Goal: Task Accomplishment & Management: Use online tool/utility

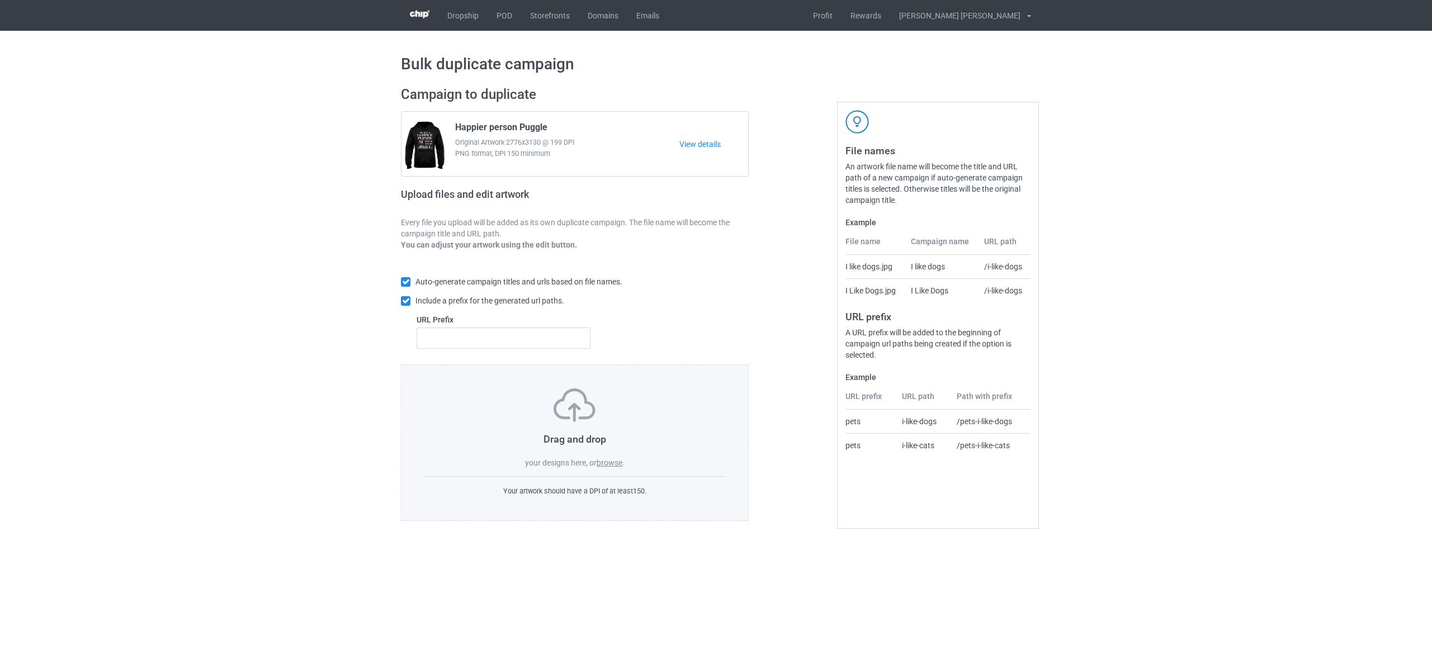
click at [617, 465] on label "browse" at bounding box center [609, 462] width 26 height 9
click at [0, 0] on input "browse" at bounding box center [0, 0] width 0 height 0
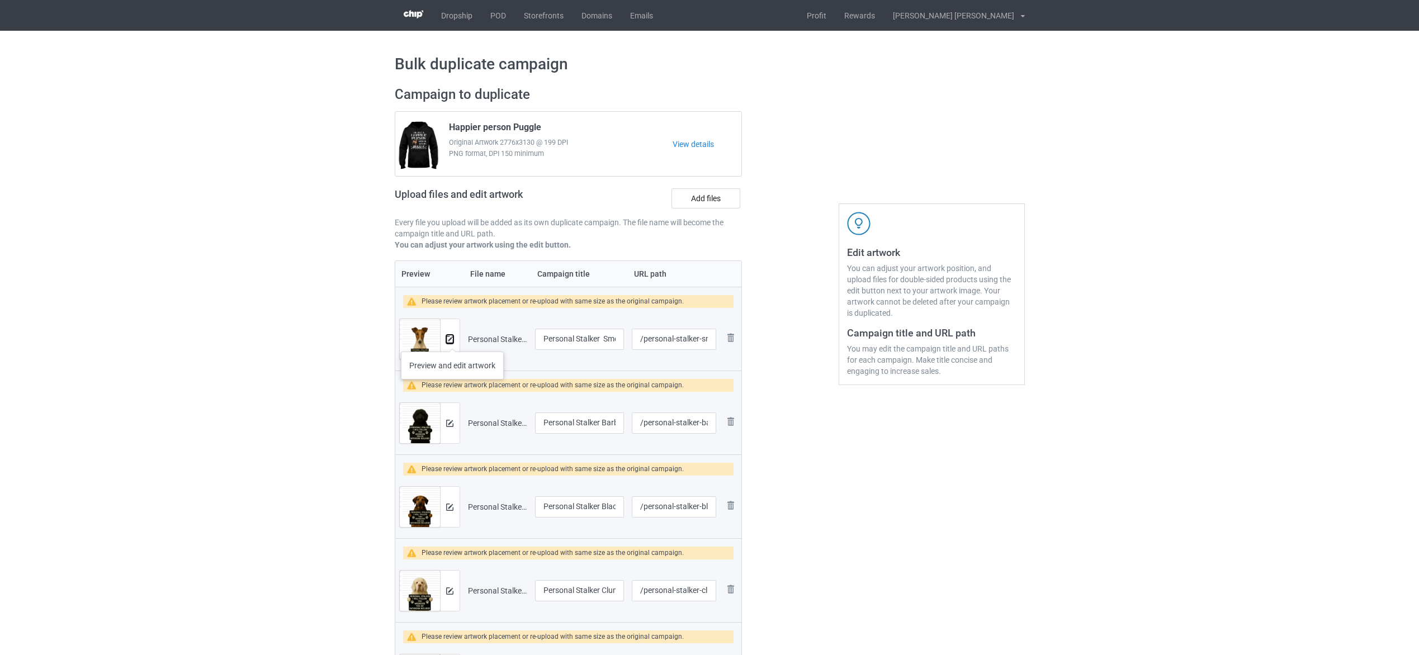
click at [452, 340] on img at bounding box center [449, 339] width 7 height 7
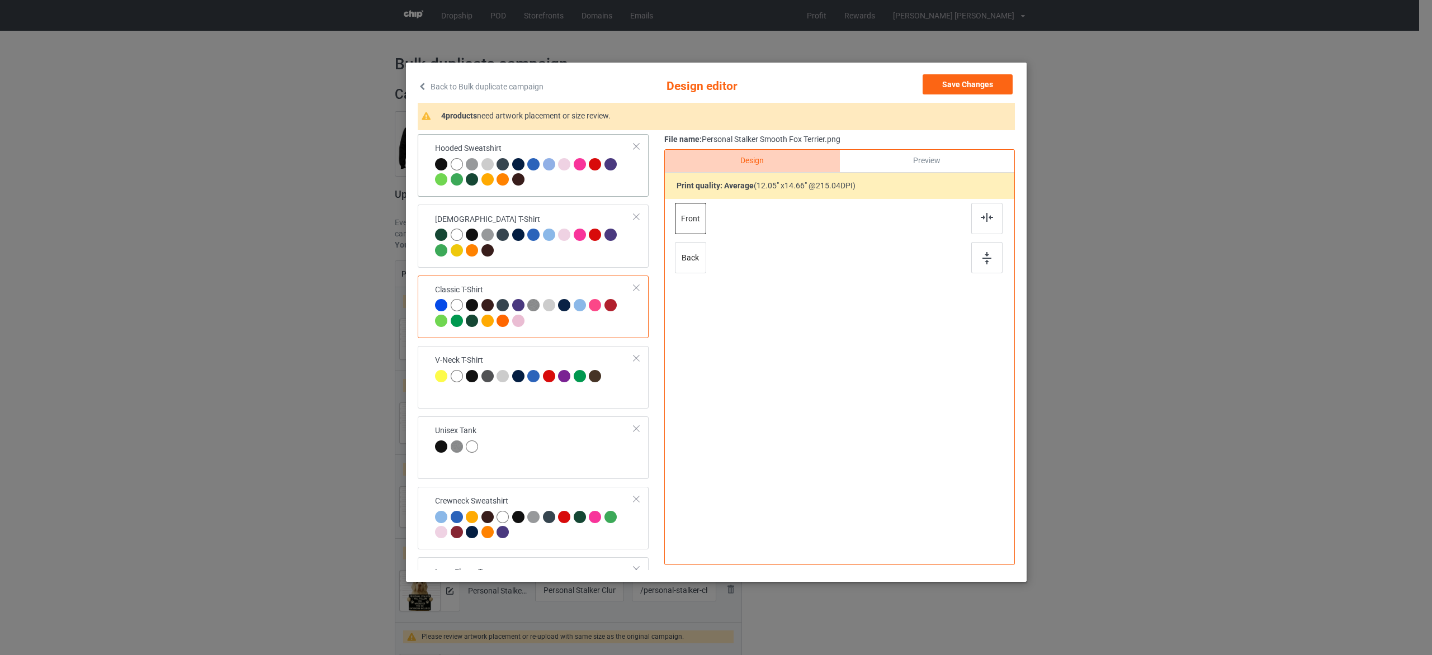
click at [605, 179] on div at bounding box center [534, 173] width 199 height 31
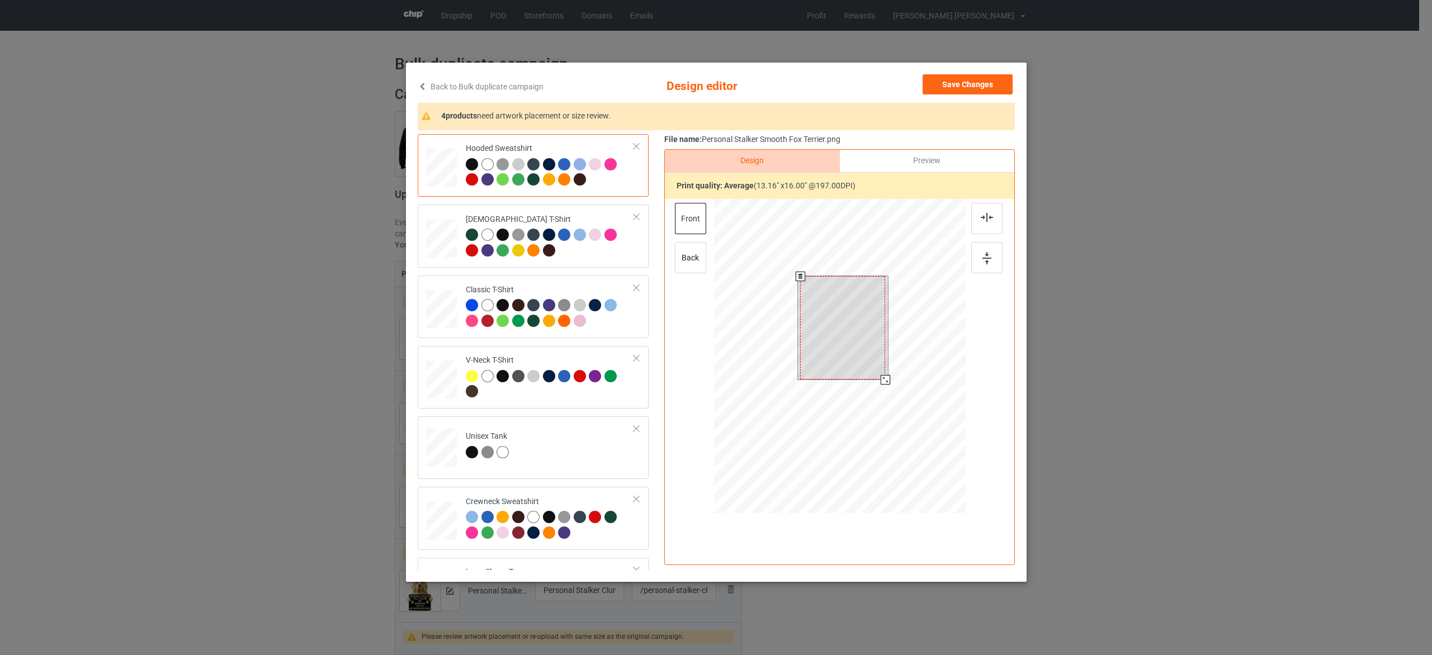
click at [883, 376] on div at bounding box center [885, 380] width 10 height 10
click at [559, 442] on td "Unisex Tank" at bounding box center [549, 445] width 181 height 49
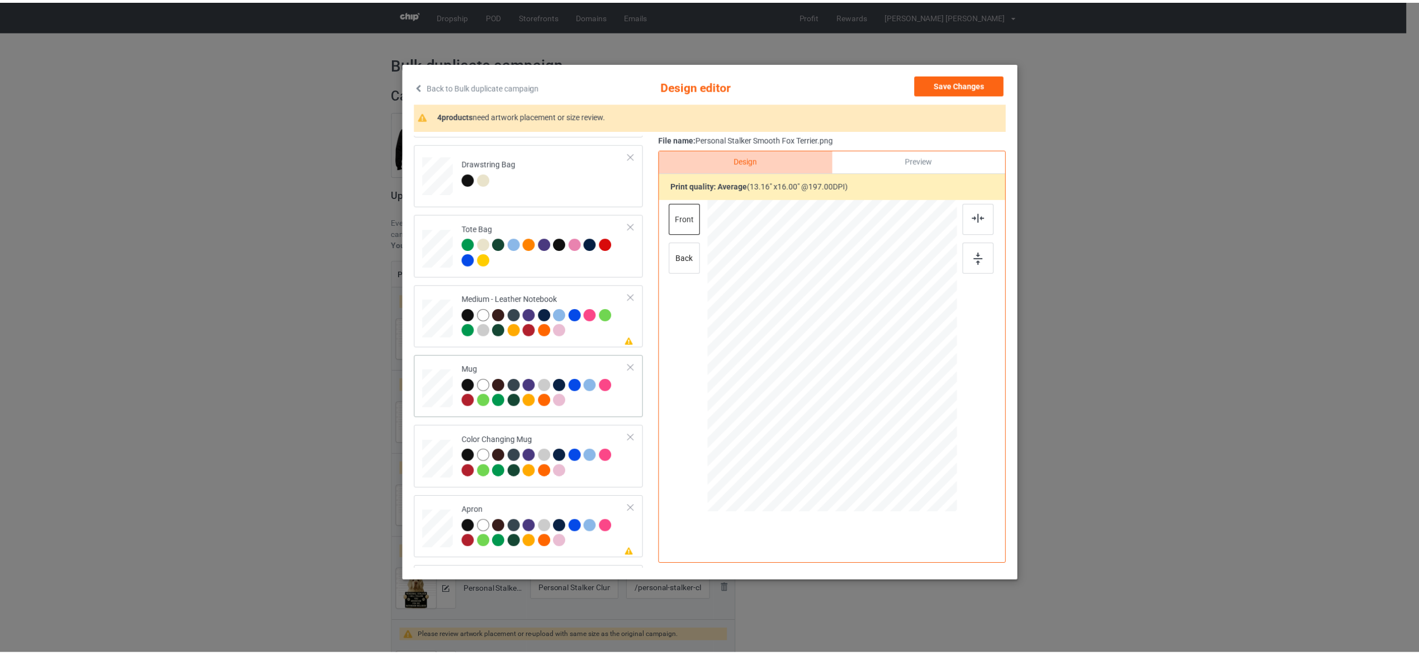
scroll to position [686, 0]
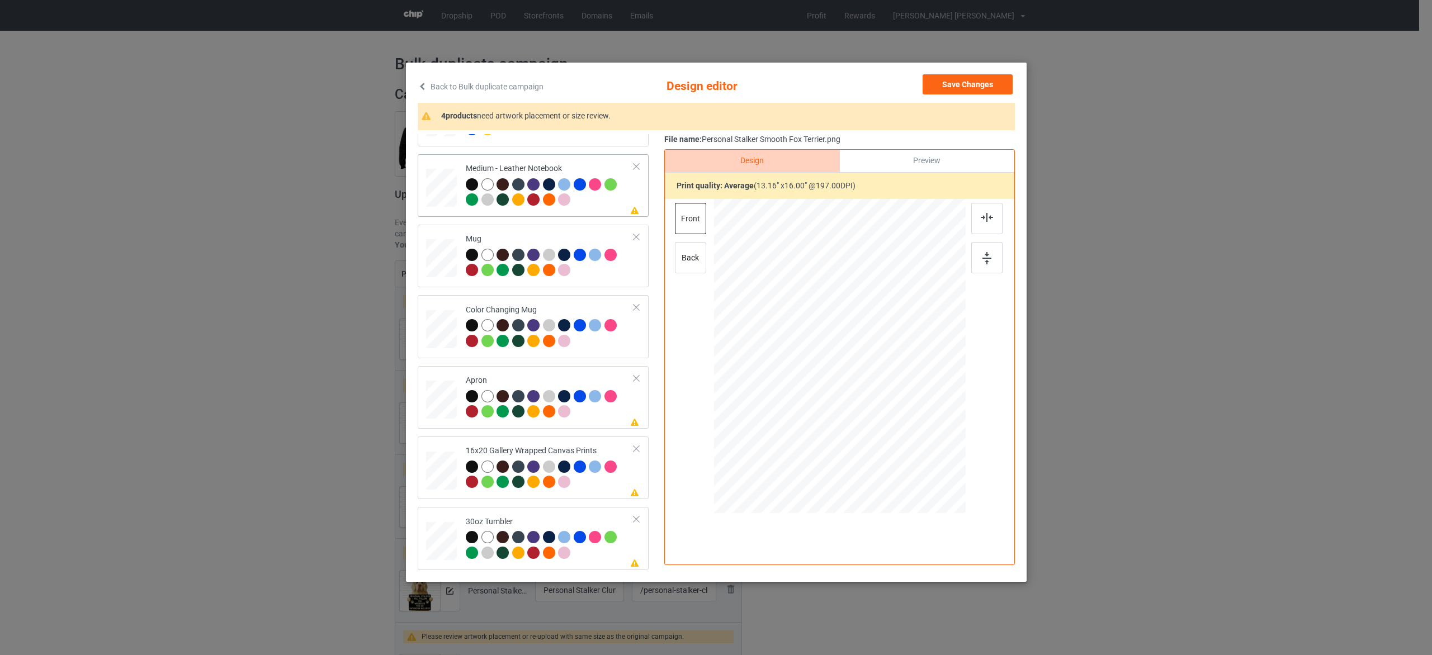
click at [584, 210] on td "Please review artwork placement Medium - Leather Notebook" at bounding box center [549, 186] width 181 height 54
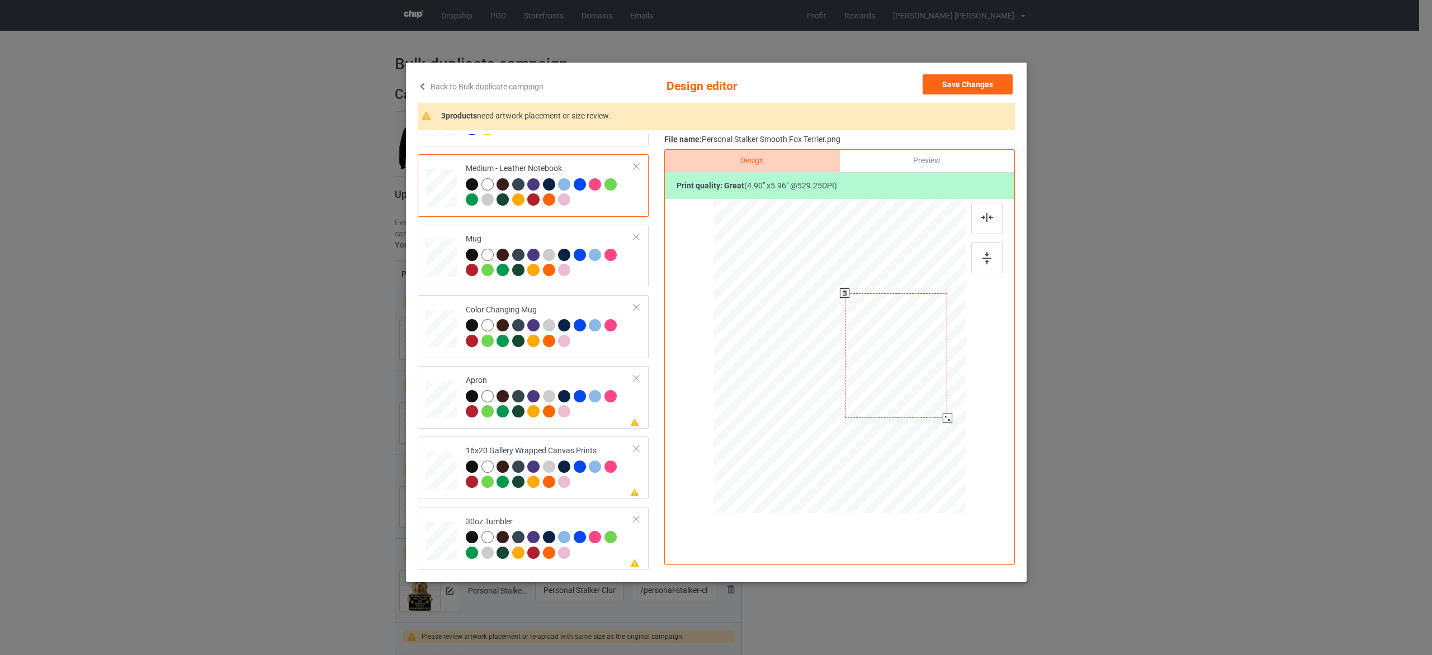
click at [946, 419] on div at bounding box center [947, 419] width 10 height 10
click at [597, 413] on div at bounding box center [550, 405] width 168 height 31
click at [908, 474] on div at bounding box center [908, 474] width 10 height 10
click at [603, 483] on div at bounding box center [550, 476] width 168 height 31
click at [933, 475] on div at bounding box center [935, 473] width 10 height 10
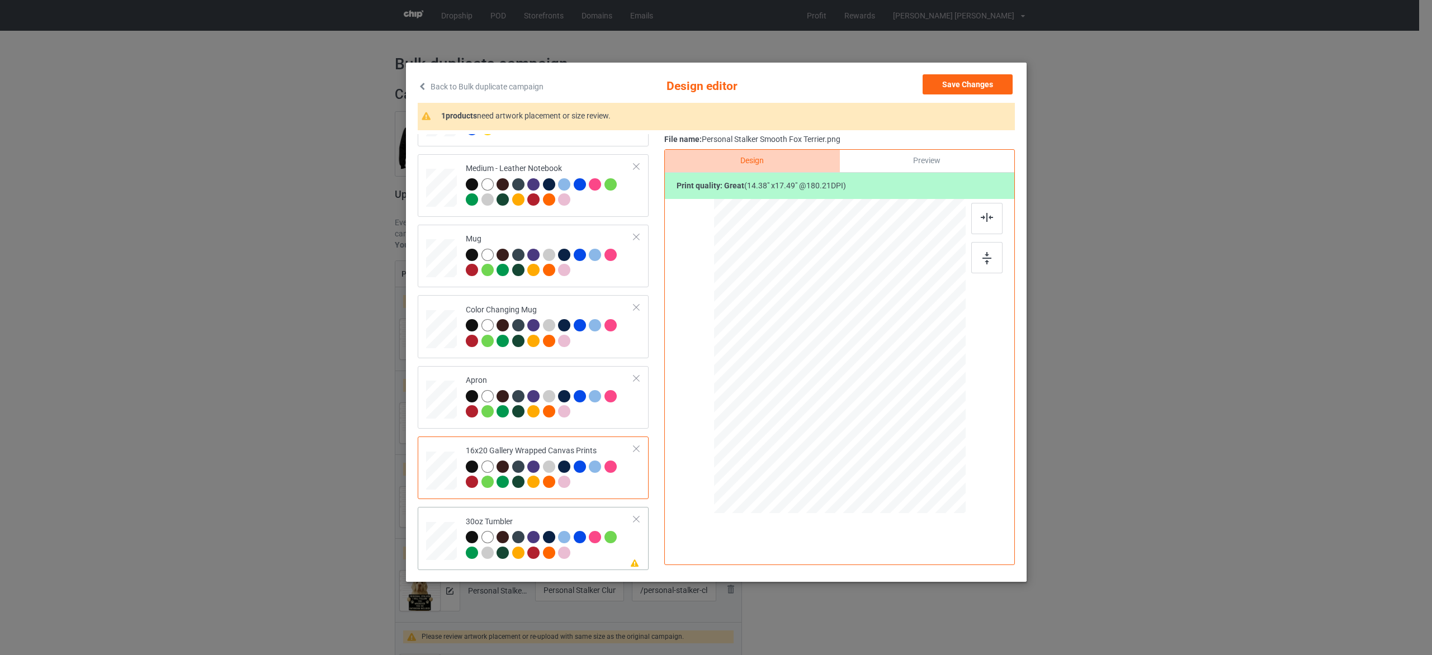
click at [606, 552] on div at bounding box center [550, 546] width 168 height 31
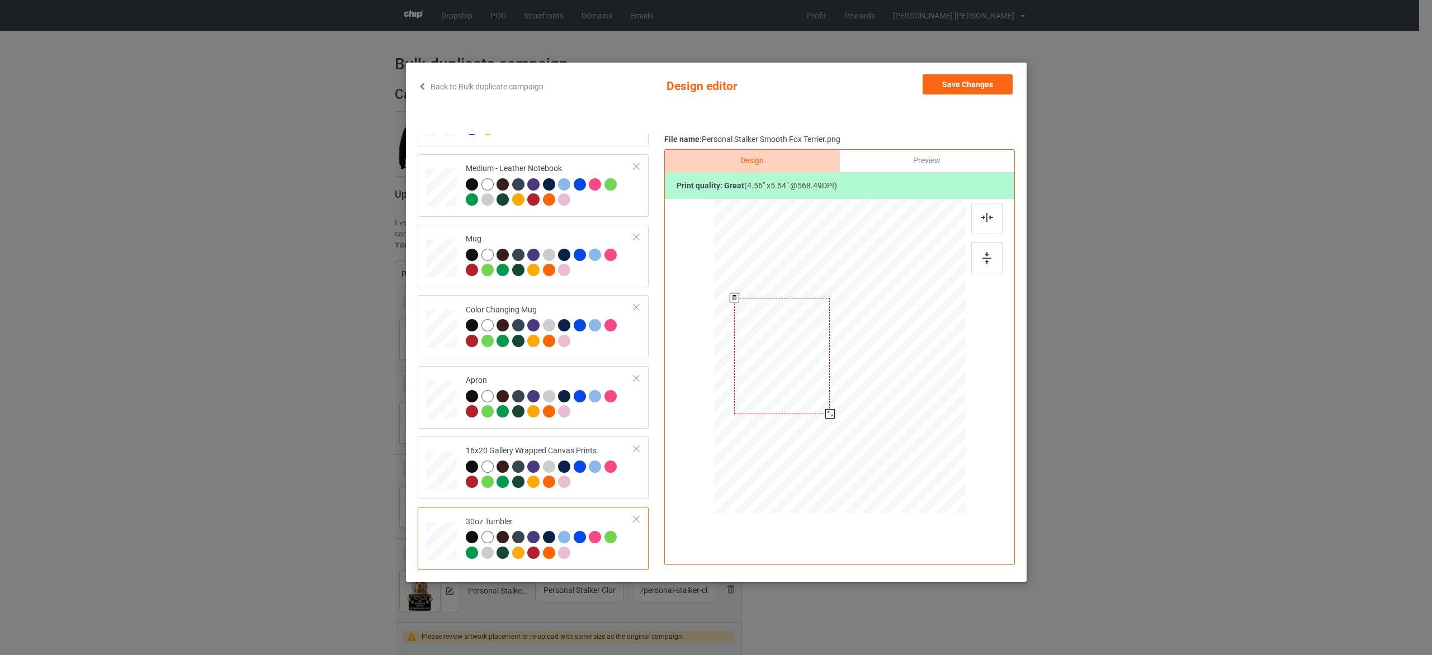
drag, startPoint x: 818, startPoint y: 405, endPoint x: 819, endPoint y: 416, distance: 10.6
click at [819, 416] on div at bounding box center [839, 356] width 244 height 135
click at [945, 86] on button "Save Changes" at bounding box center [967, 84] width 90 height 20
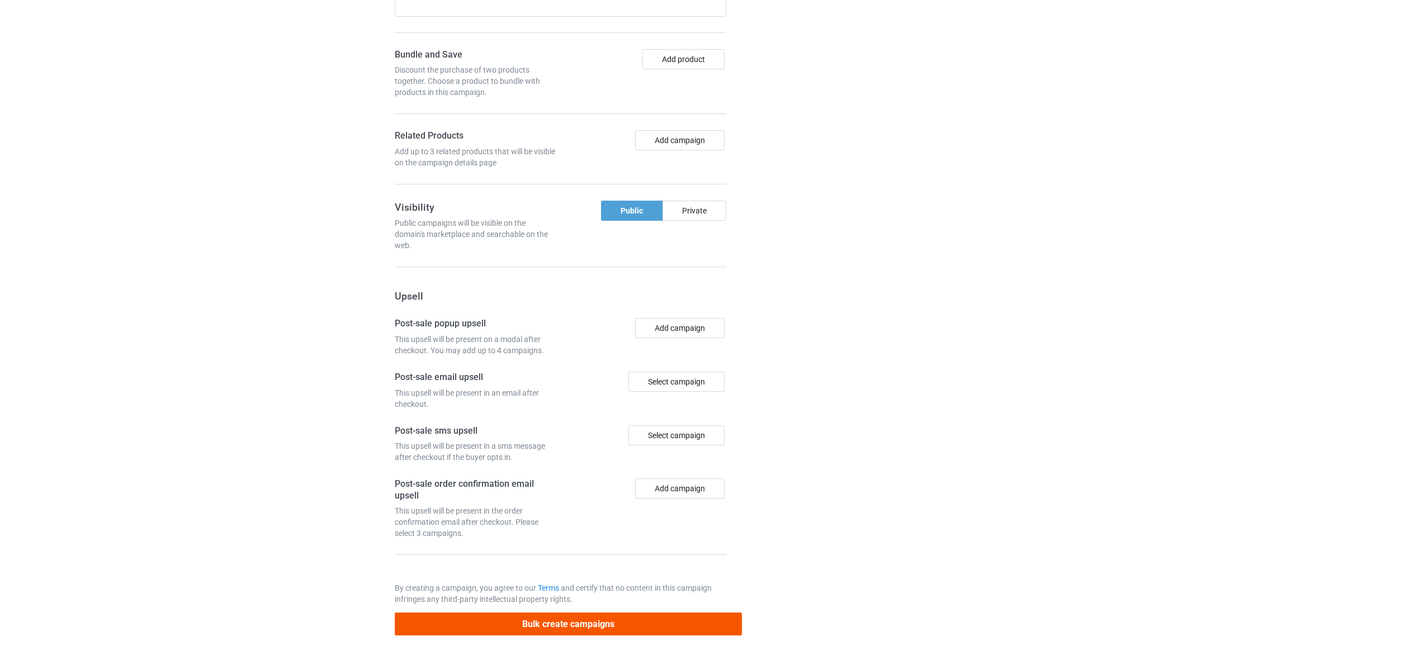
scroll to position [1356, 0]
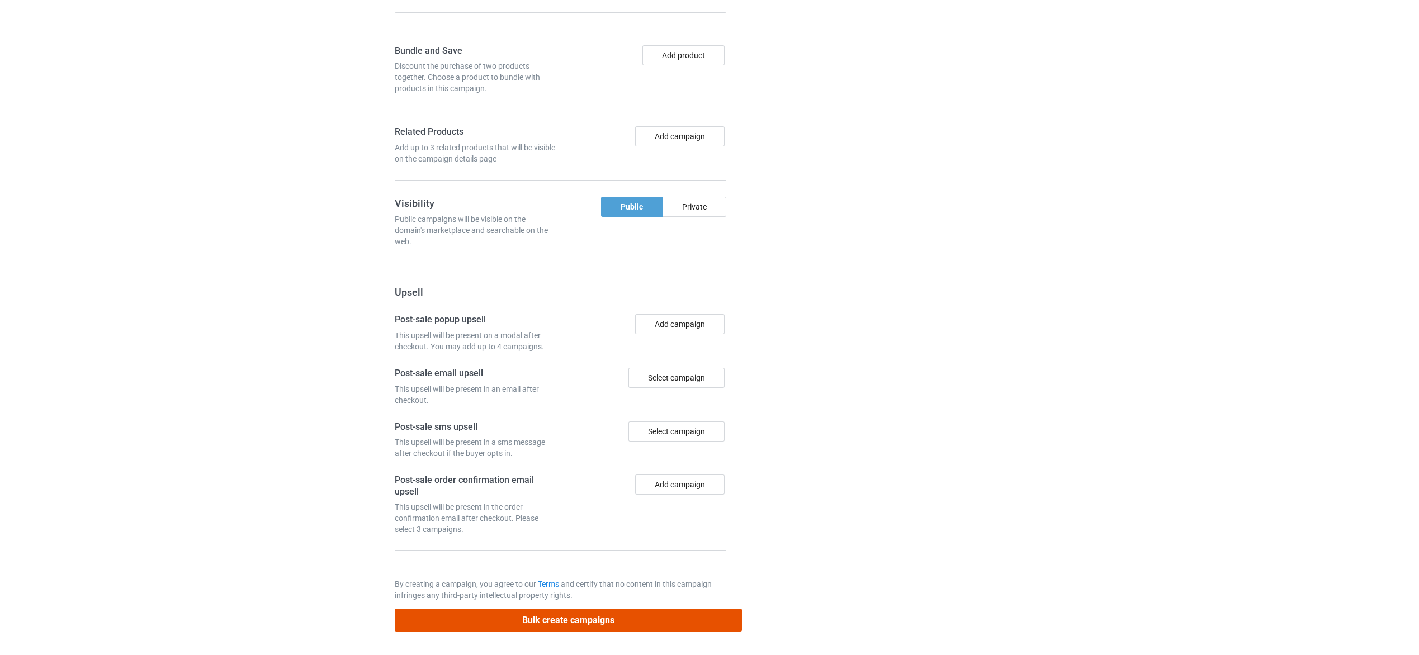
click at [596, 621] on button "Bulk create campaigns" at bounding box center [569, 620] width 348 height 23
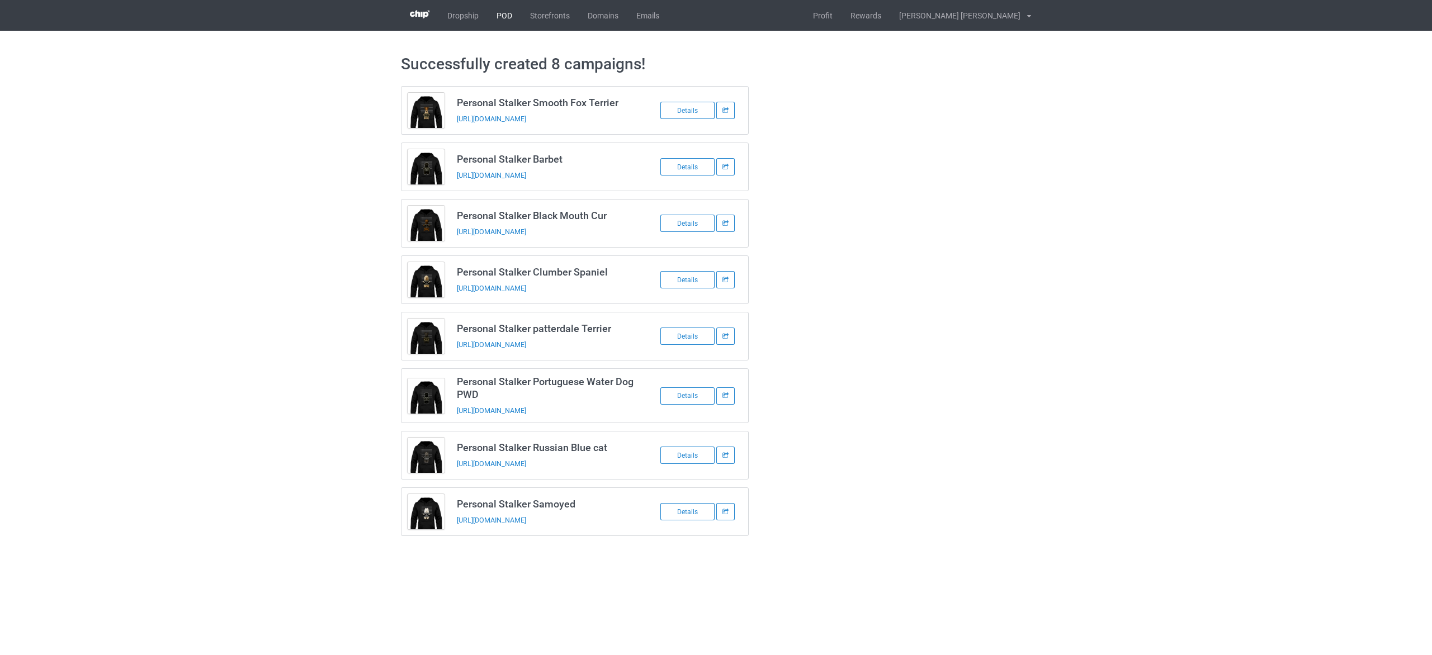
click at [507, 16] on link "POD" at bounding box center [504, 15] width 34 height 31
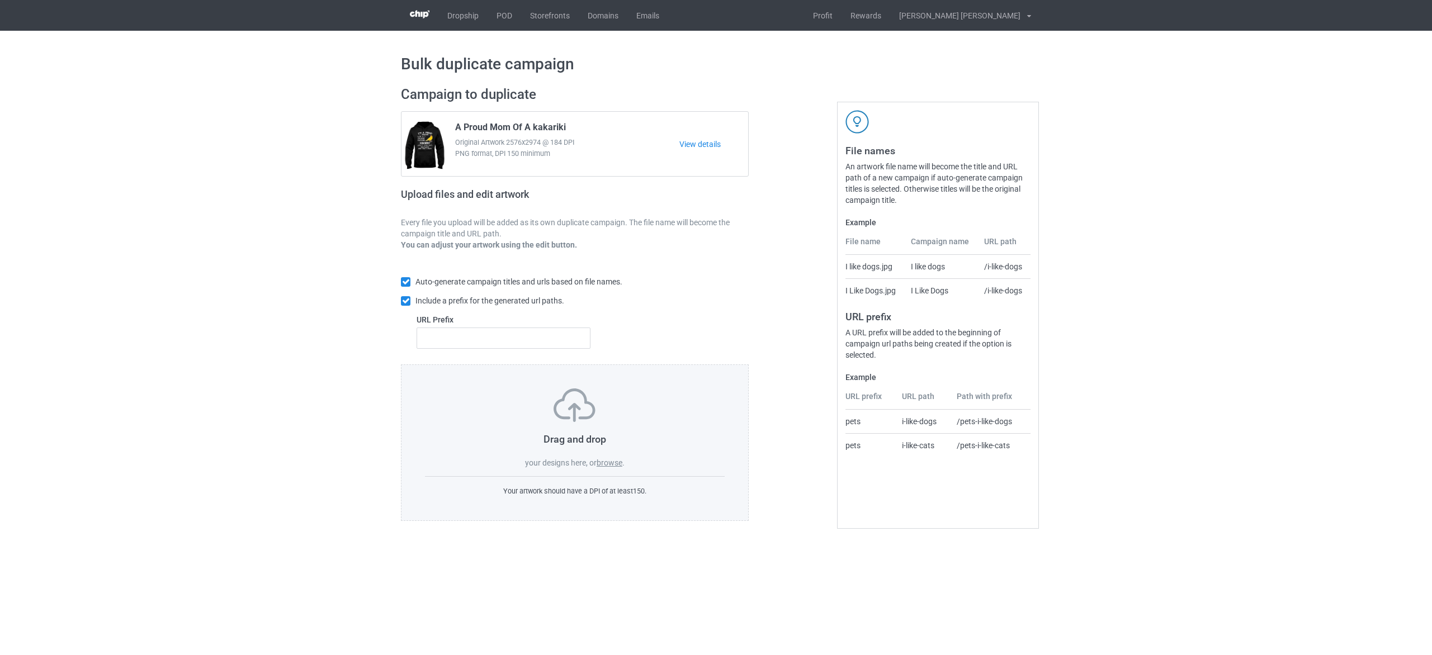
click at [612, 464] on label "browse" at bounding box center [609, 462] width 26 height 9
click at [0, 0] on input "browse" at bounding box center [0, 0] width 0 height 0
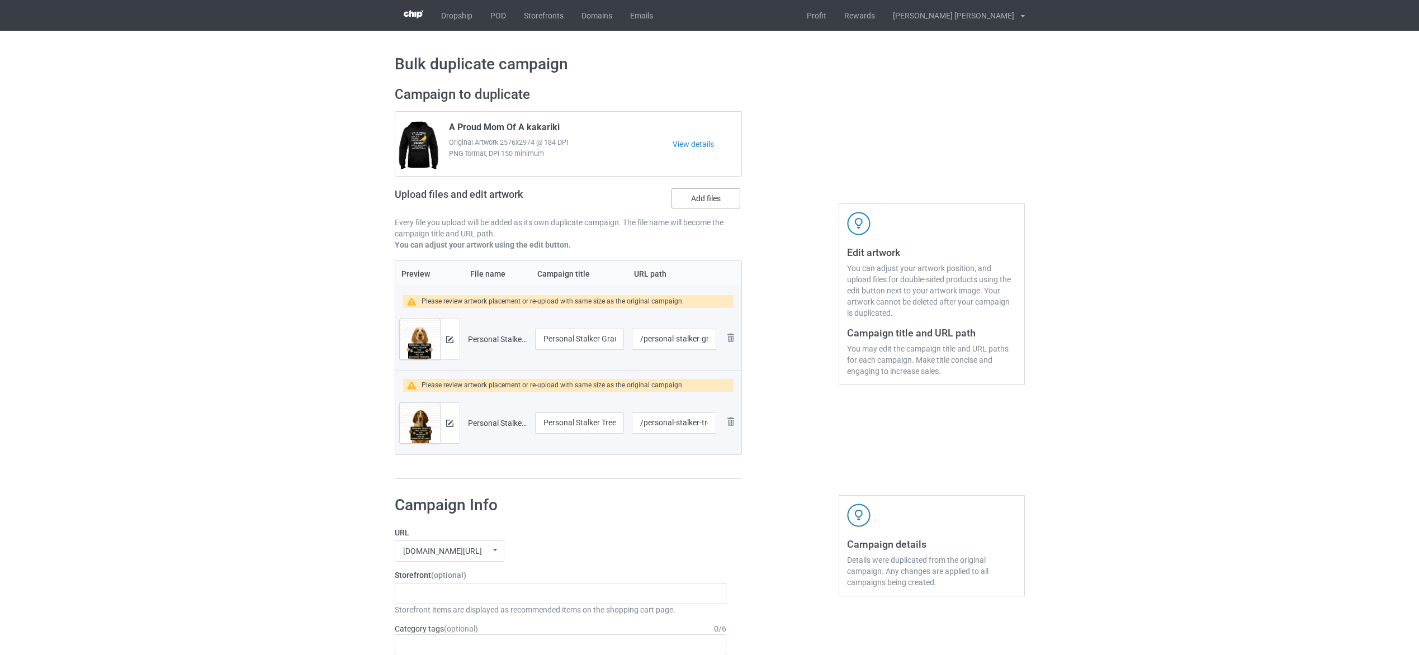
click at [712, 201] on label "Add files" at bounding box center [705, 198] width 69 height 20
click at [0, 0] on input "Add files" at bounding box center [0, 0] width 0 height 0
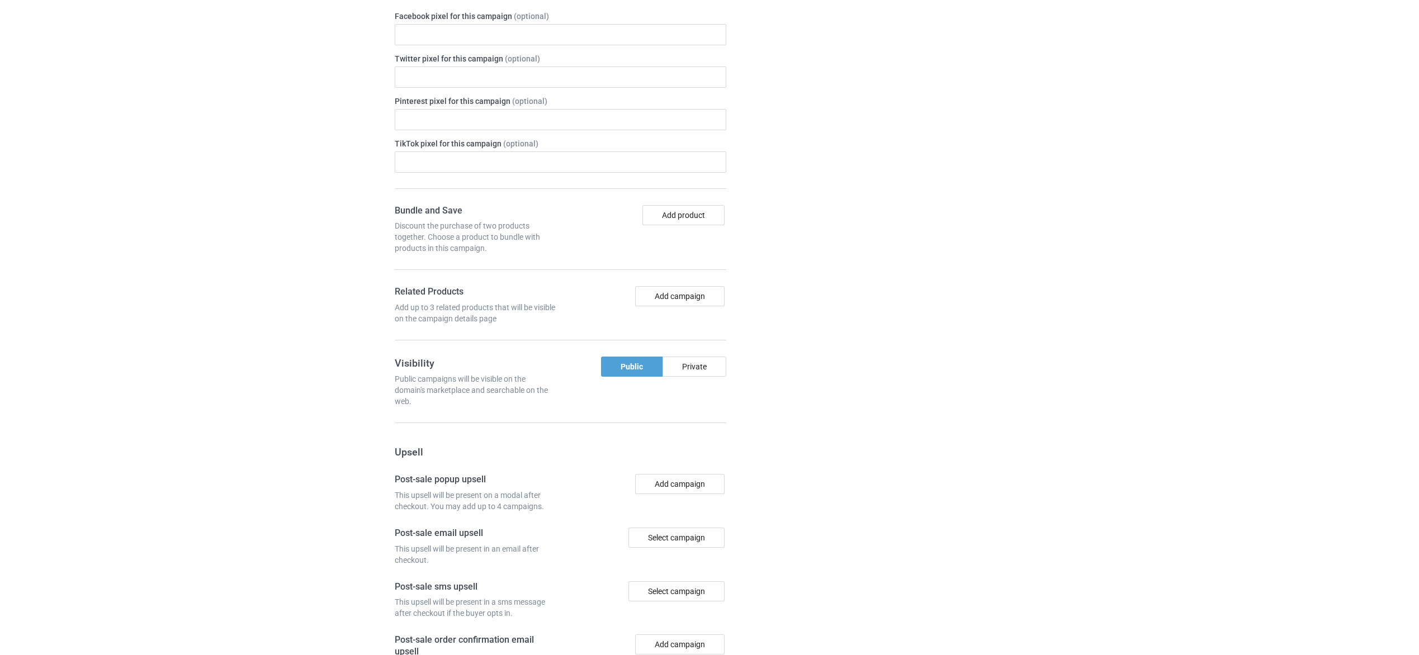
scroll to position [958, 0]
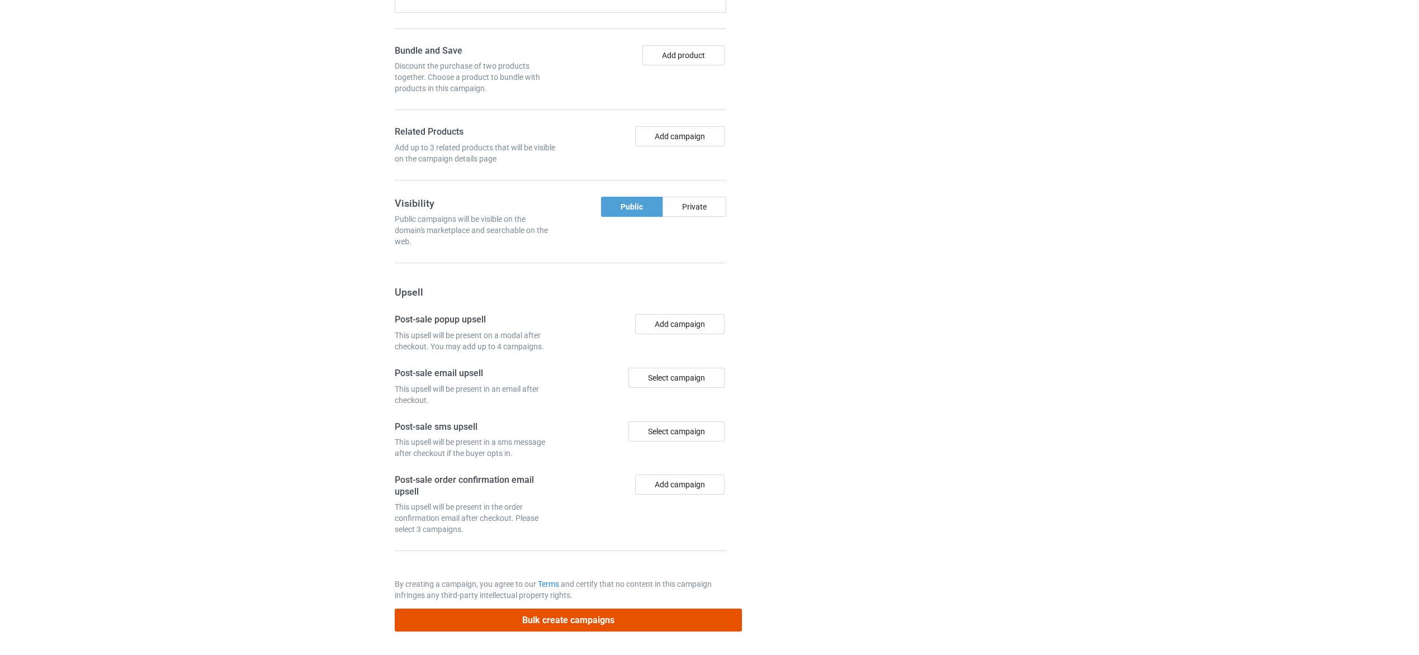
click at [641, 619] on button "Bulk create campaigns" at bounding box center [569, 620] width 348 height 23
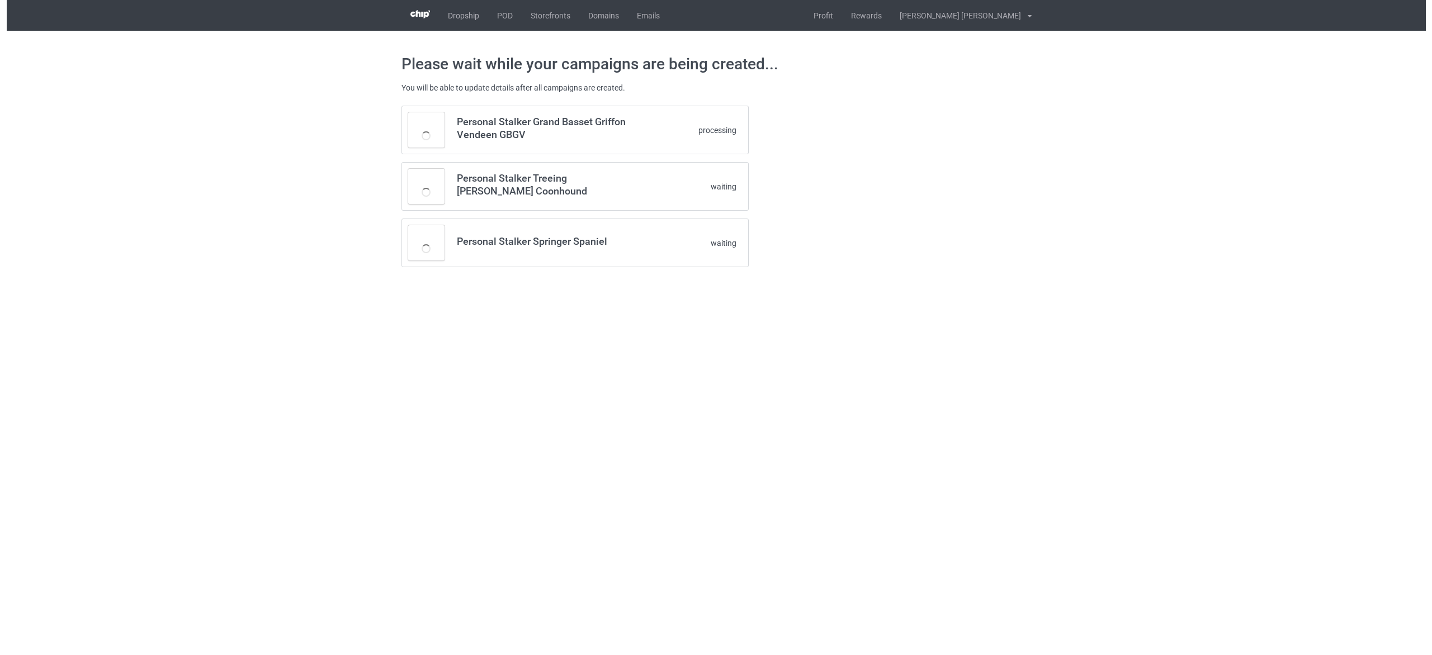
scroll to position [0, 0]
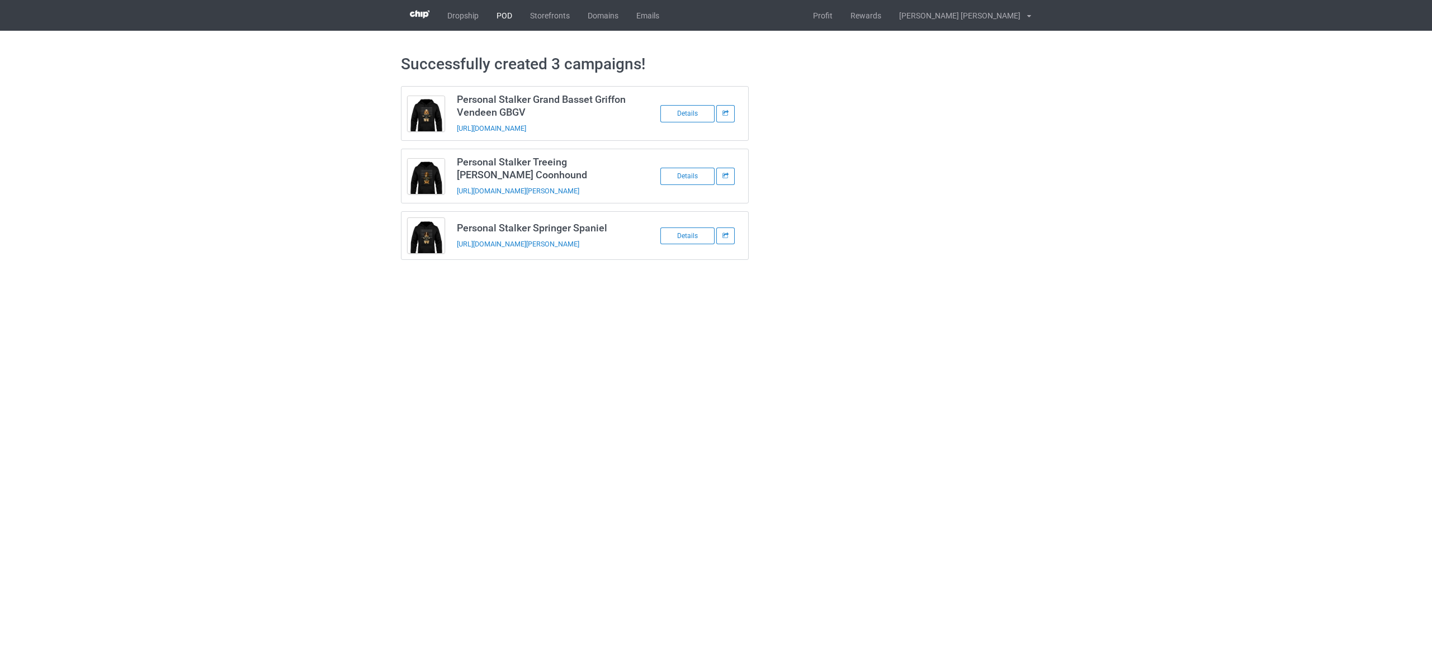
click at [492, 8] on link "POD" at bounding box center [504, 15] width 34 height 31
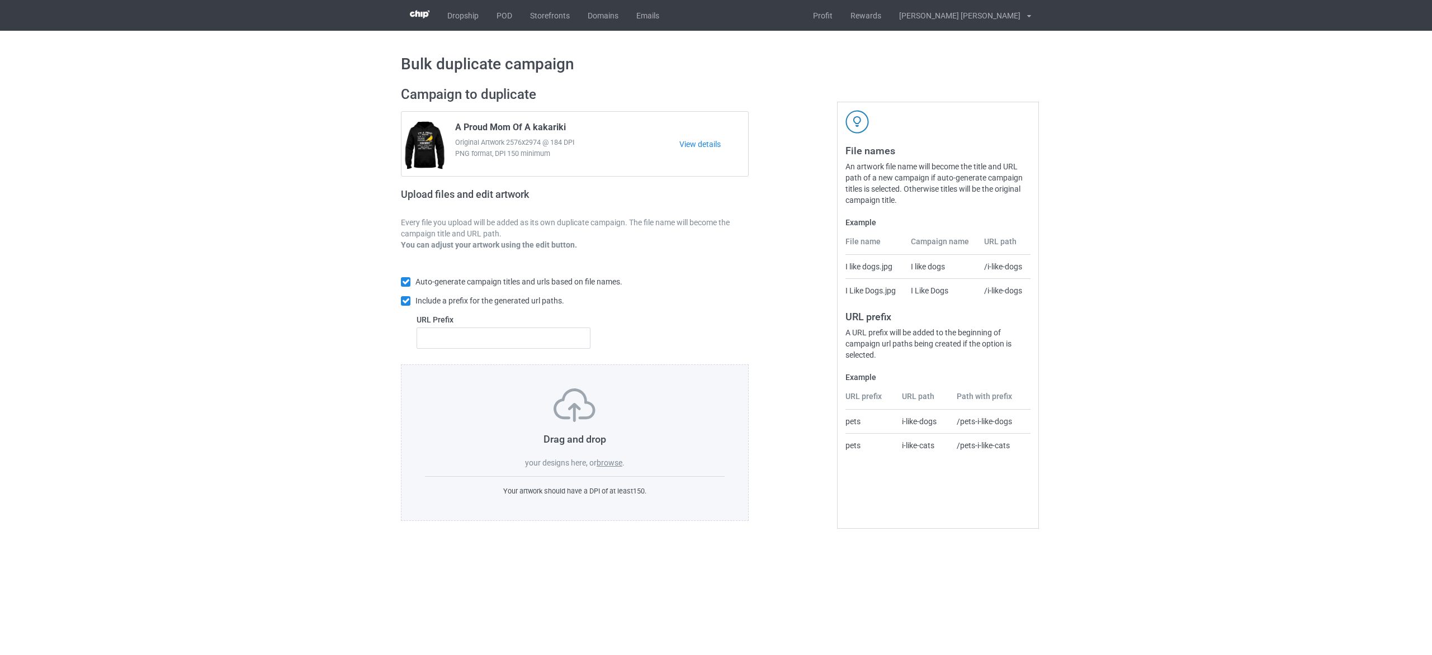
click at [609, 459] on label "browse" at bounding box center [609, 462] width 26 height 9
click at [0, 0] on input "browse" at bounding box center [0, 0] width 0 height 0
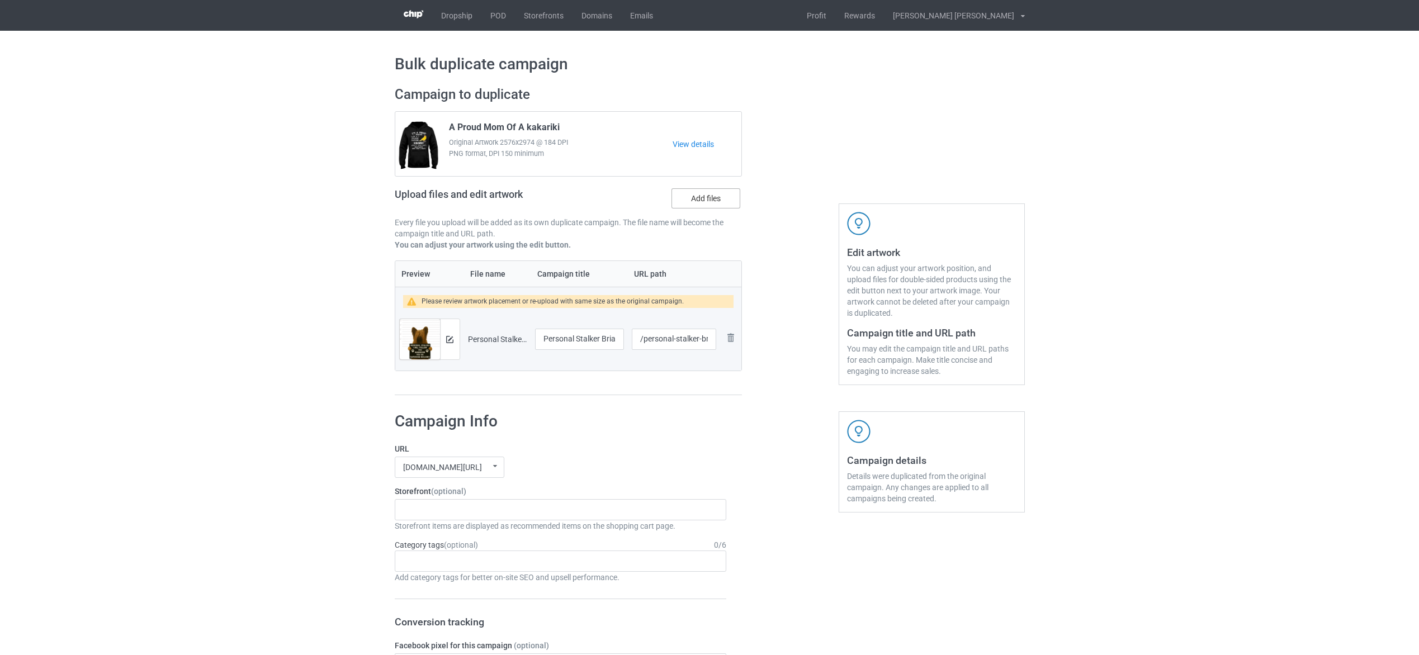
click at [687, 198] on label "Add files" at bounding box center [705, 198] width 69 height 20
click at [0, 0] on input "Add files" at bounding box center [0, 0] width 0 height 0
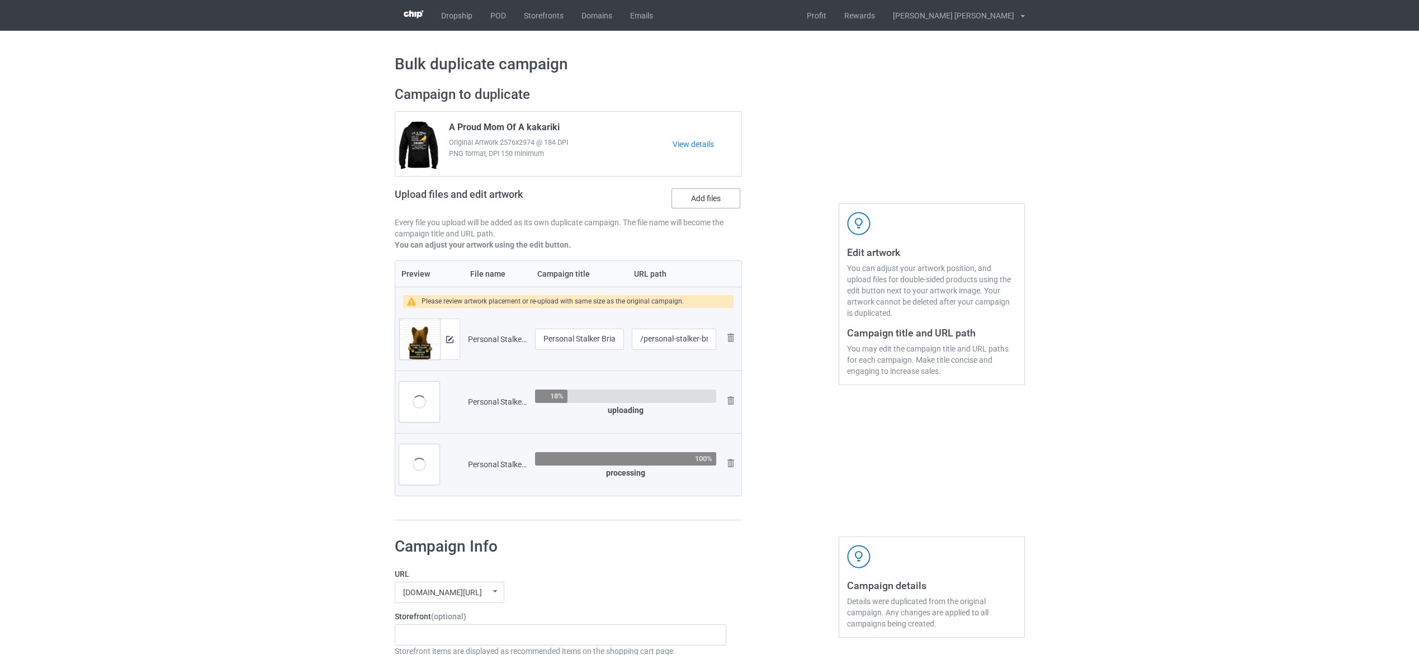
click at [712, 200] on label "Add files" at bounding box center [705, 198] width 69 height 20
click at [0, 0] on input "Add files" at bounding box center [0, 0] width 0 height 0
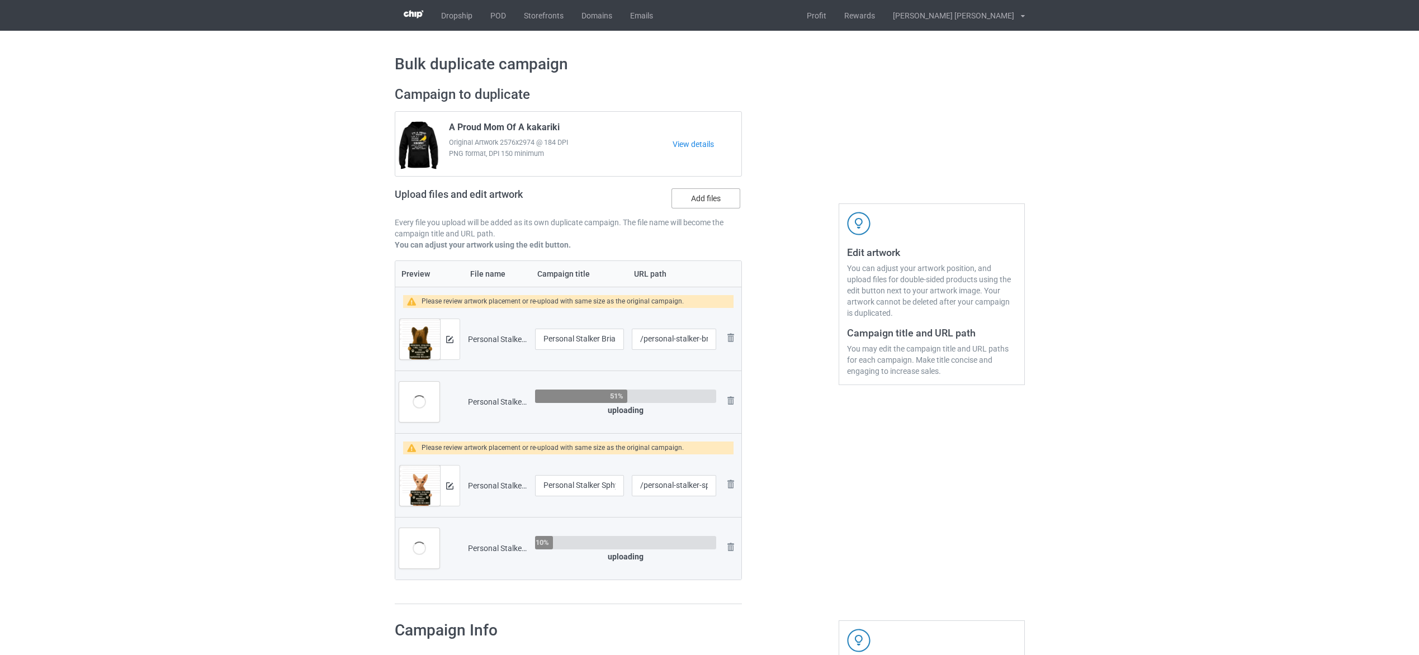
click at [714, 198] on label "Add files" at bounding box center [705, 198] width 69 height 20
click at [0, 0] on input "Add files" at bounding box center [0, 0] width 0 height 0
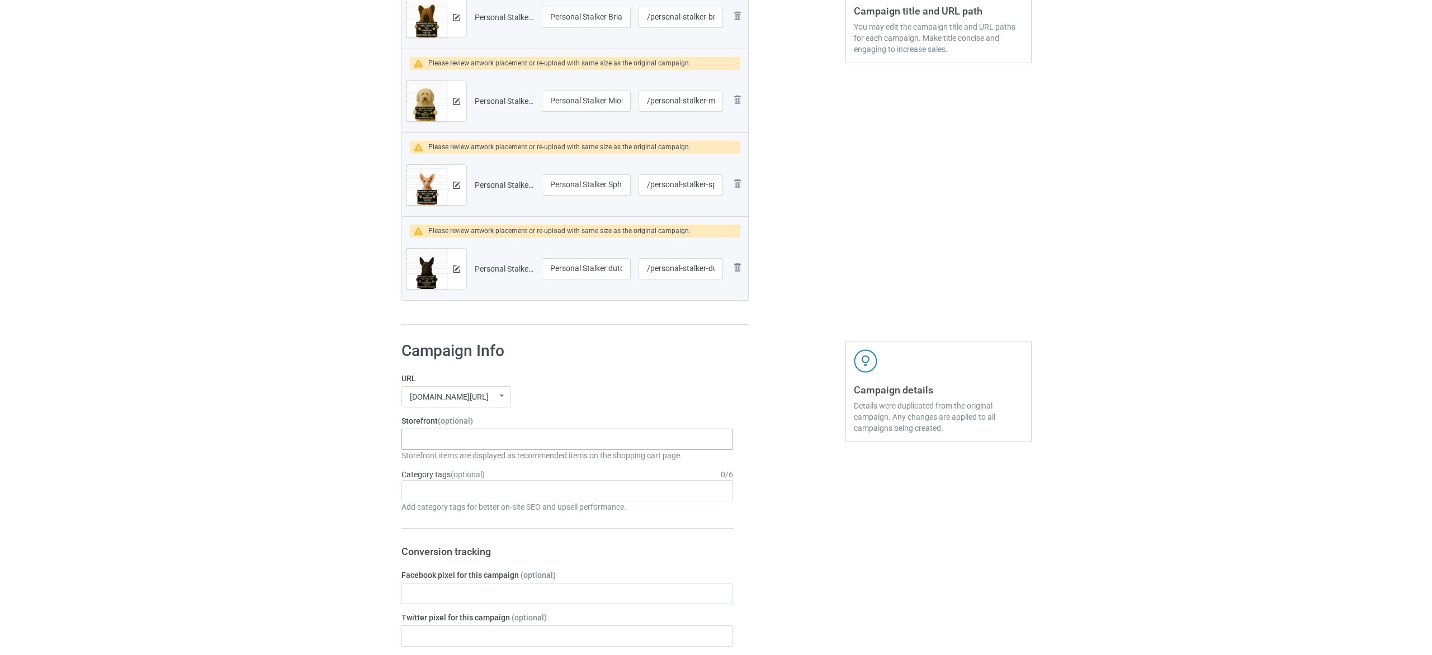
scroll to position [252, 0]
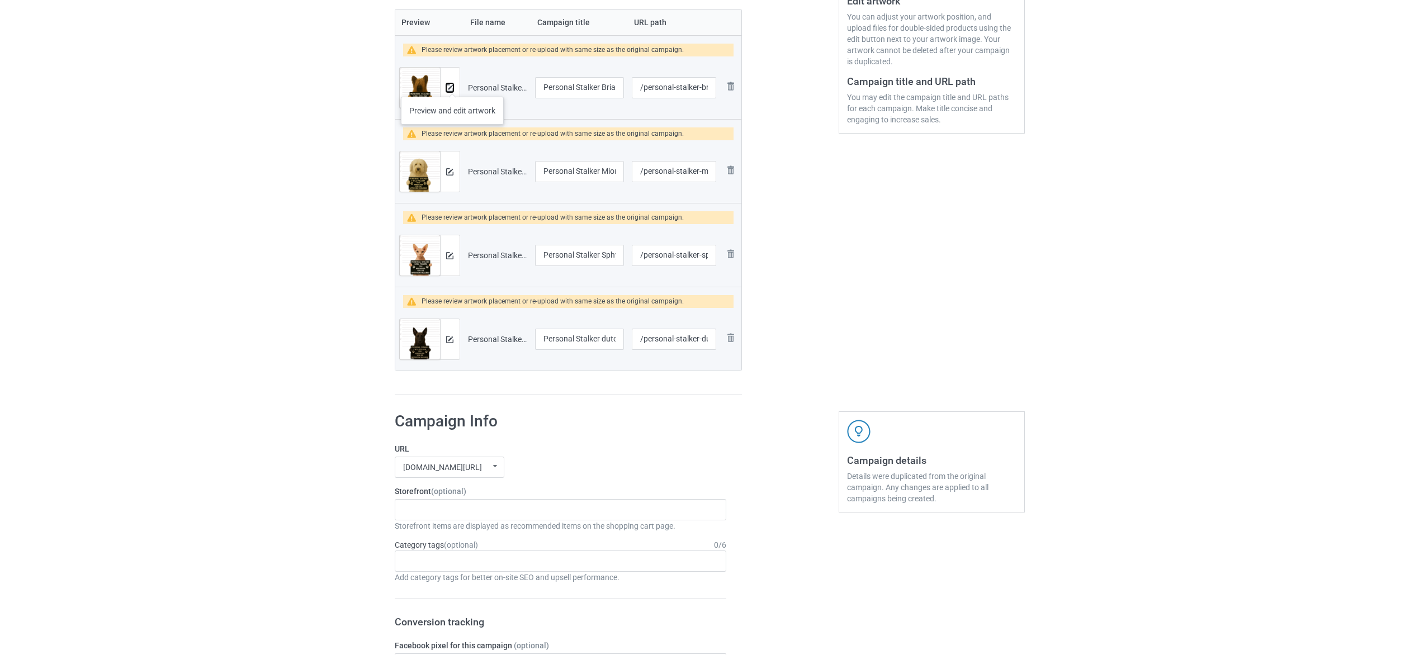
click at [452, 86] on img at bounding box center [449, 87] width 7 height 7
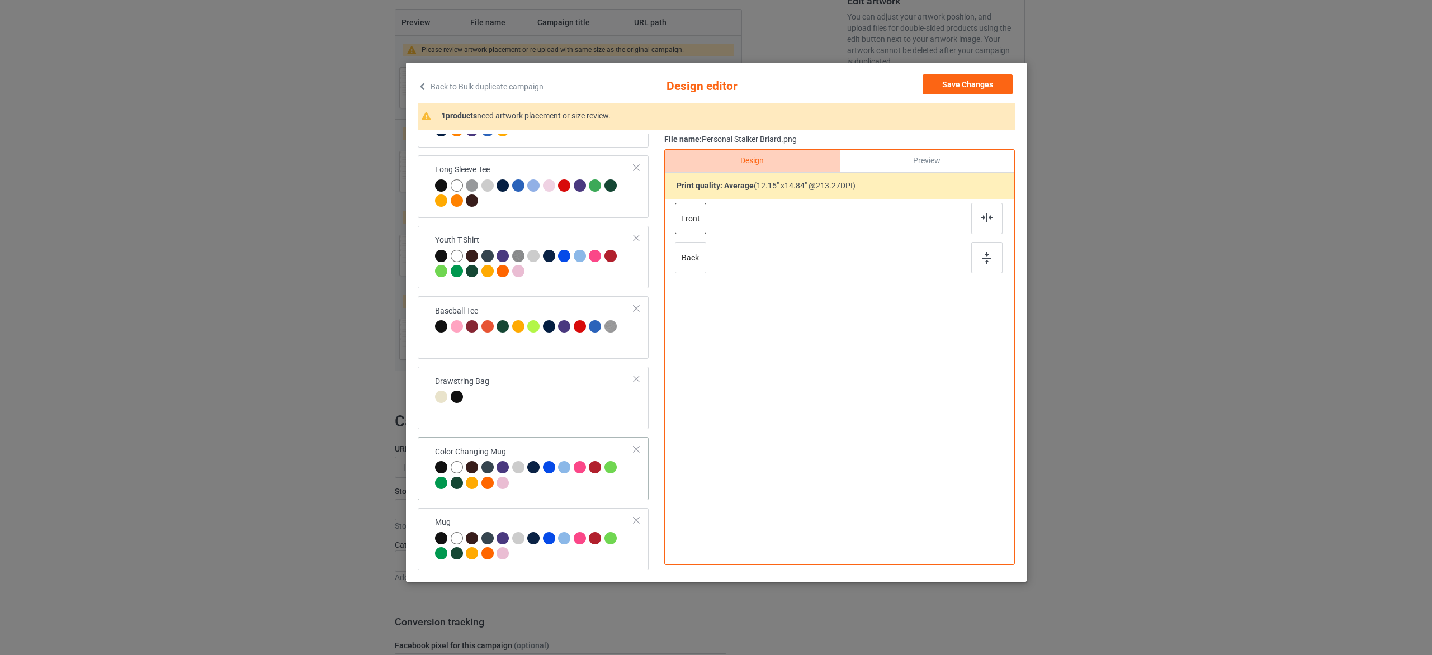
scroll to position [473, 0]
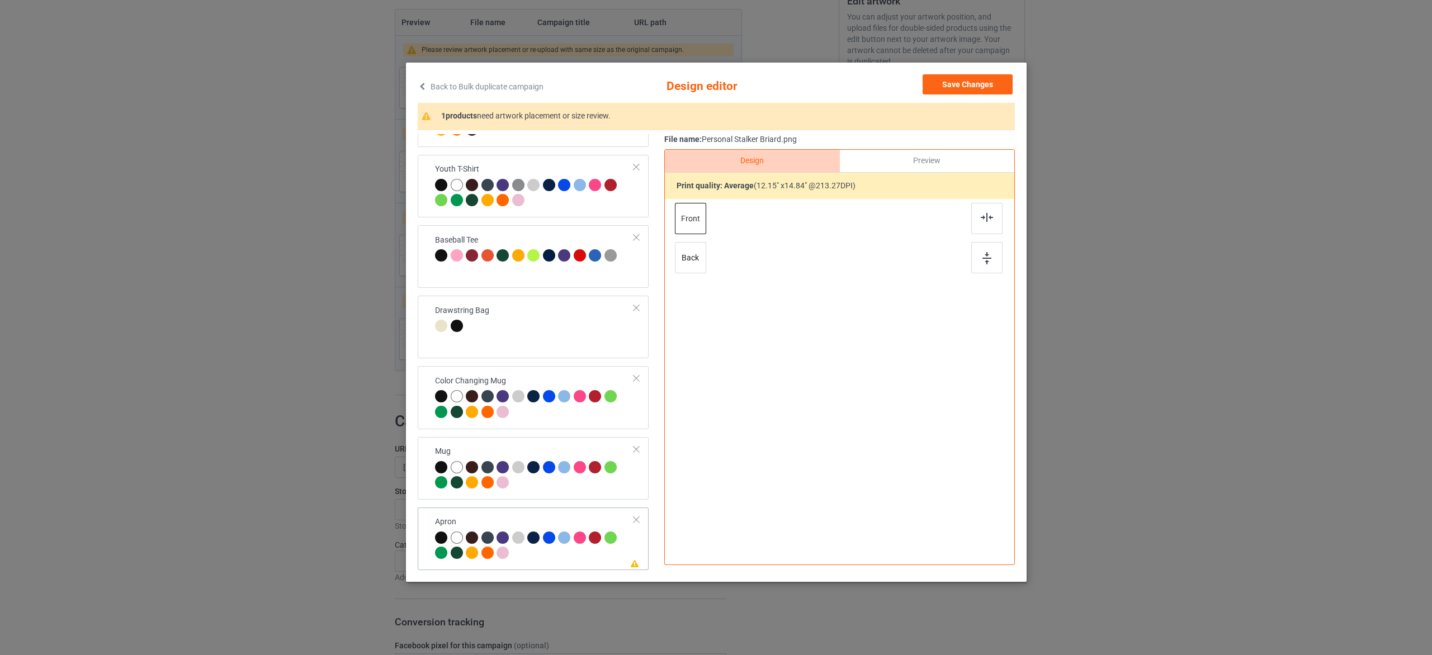
click at [594, 553] on div at bounding box center [534, 547] width 199 height 31
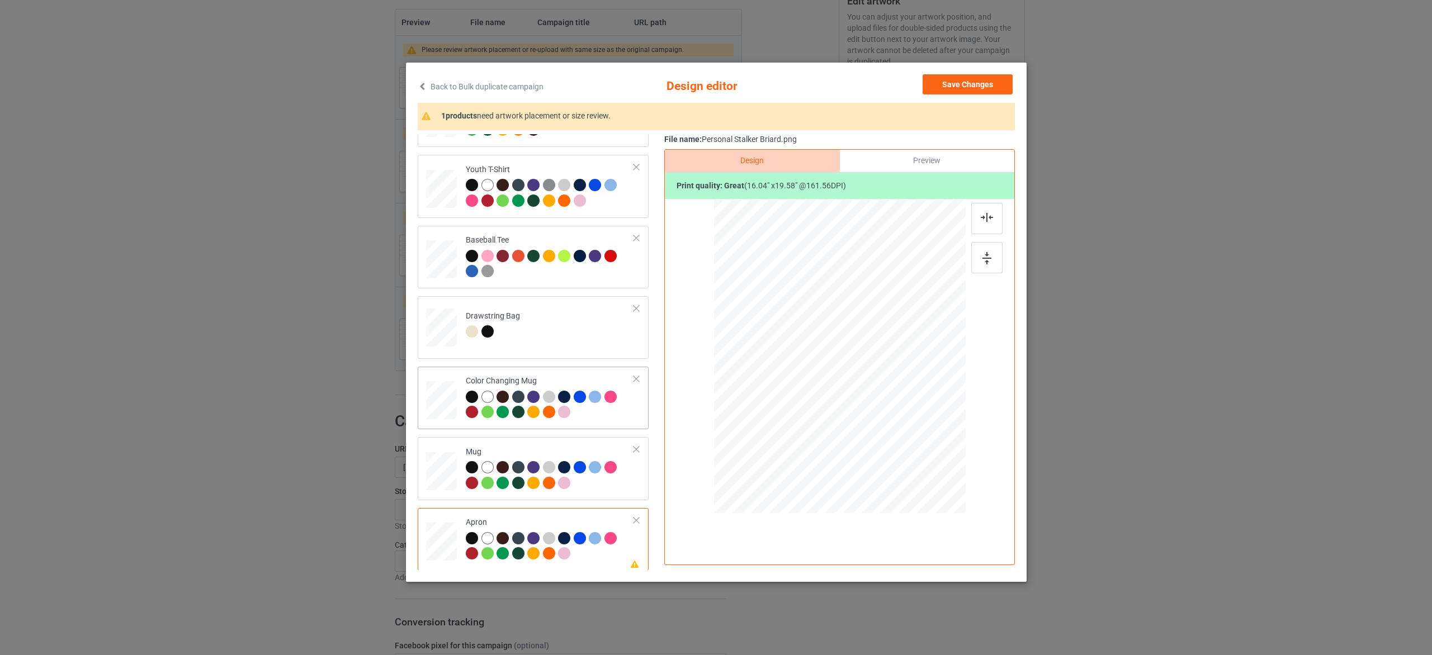
click at [543, 423] on td "Color Changing Mug" at bounding box center [549, 398] width 181 height 54
click at [807, 396] on div at bounding box center [804, 396] width 10 height 10
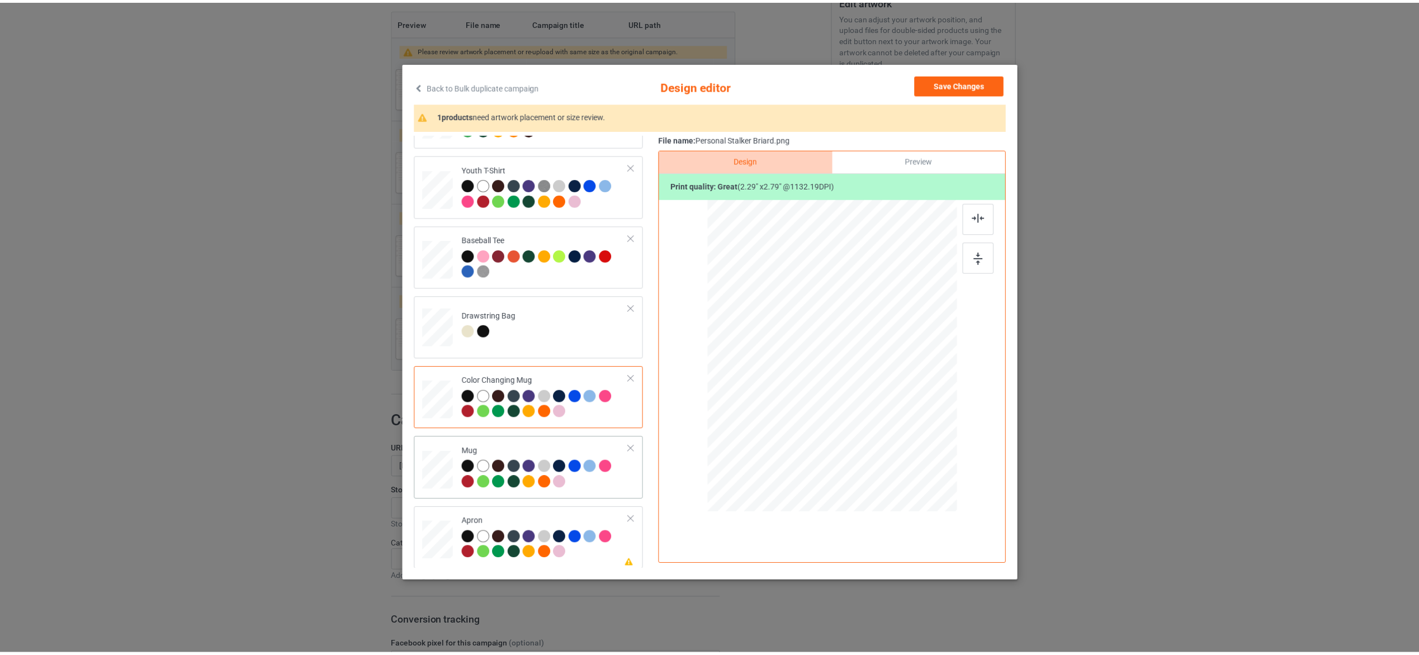
scroll to position [474, 0]
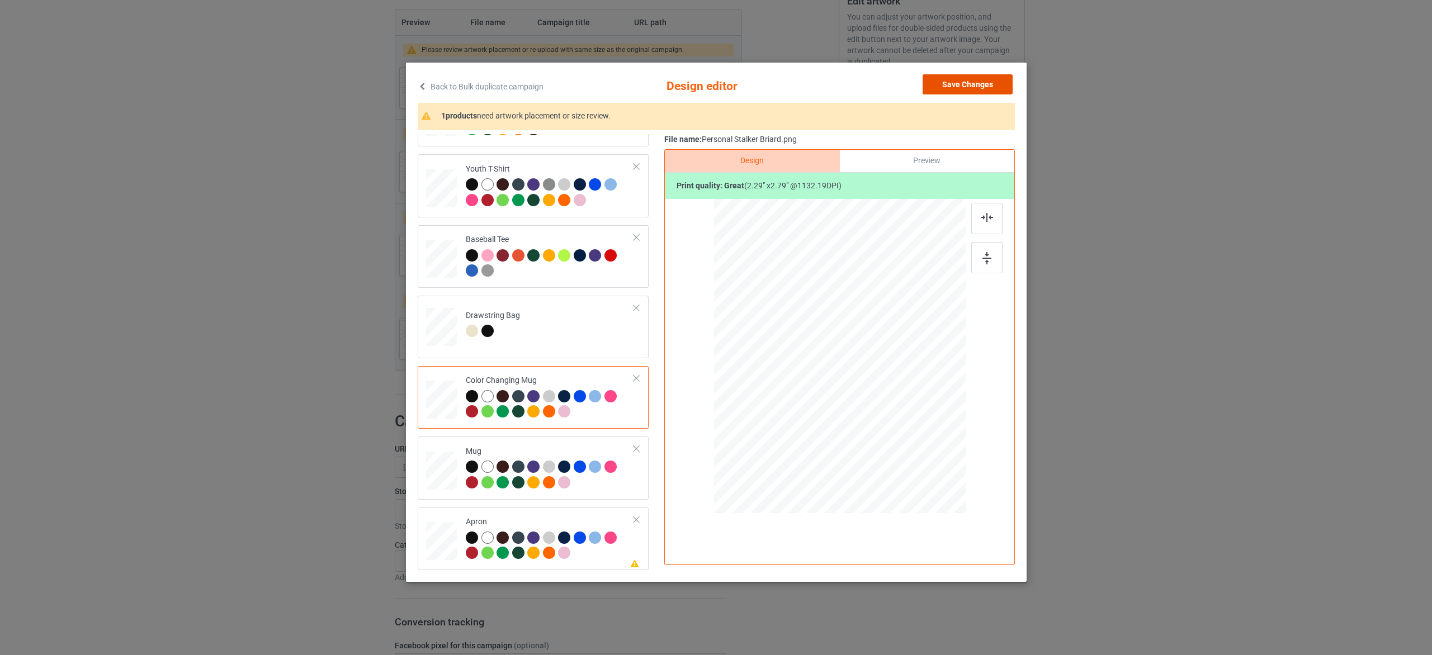
click at [943, 87] on button "Save Changes" at bounding box center [967, 84] width 90 height 20
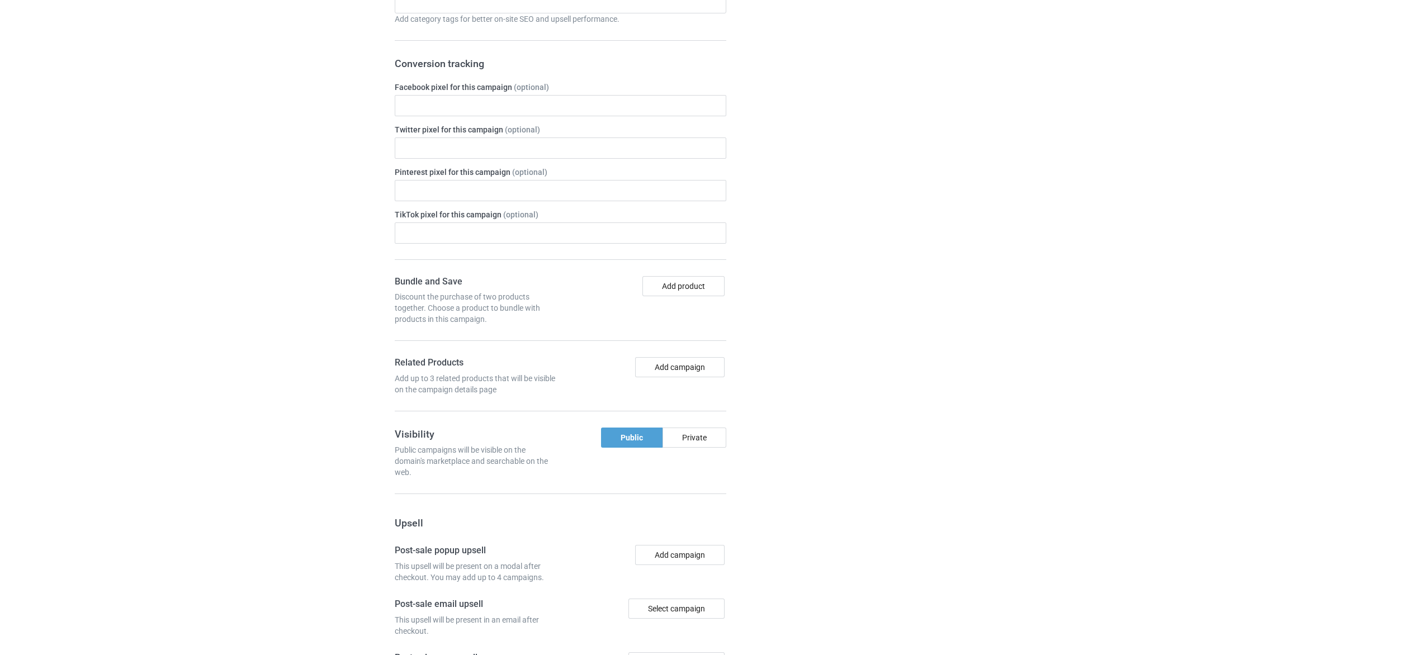
scroll to position [1041, 0]
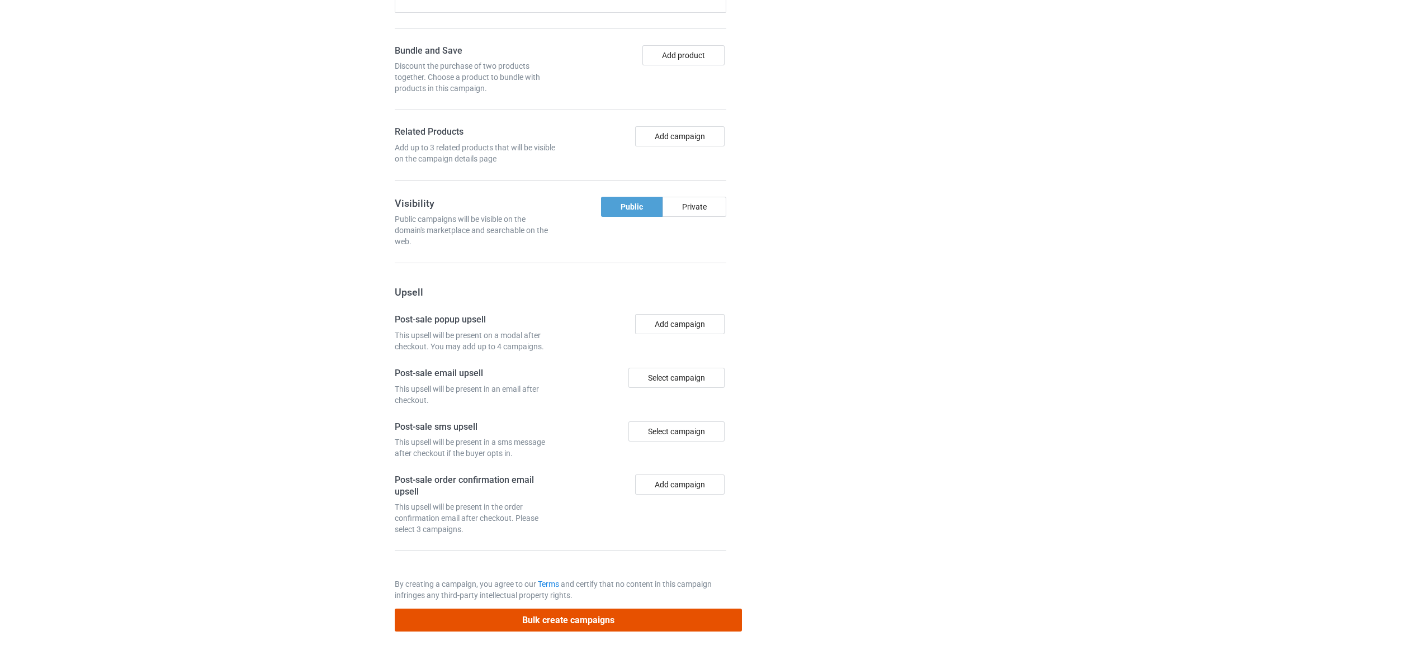
click at [658, 625] on button "Bulk create campaigns" at bounding box center [569, 620] width 348 height 23
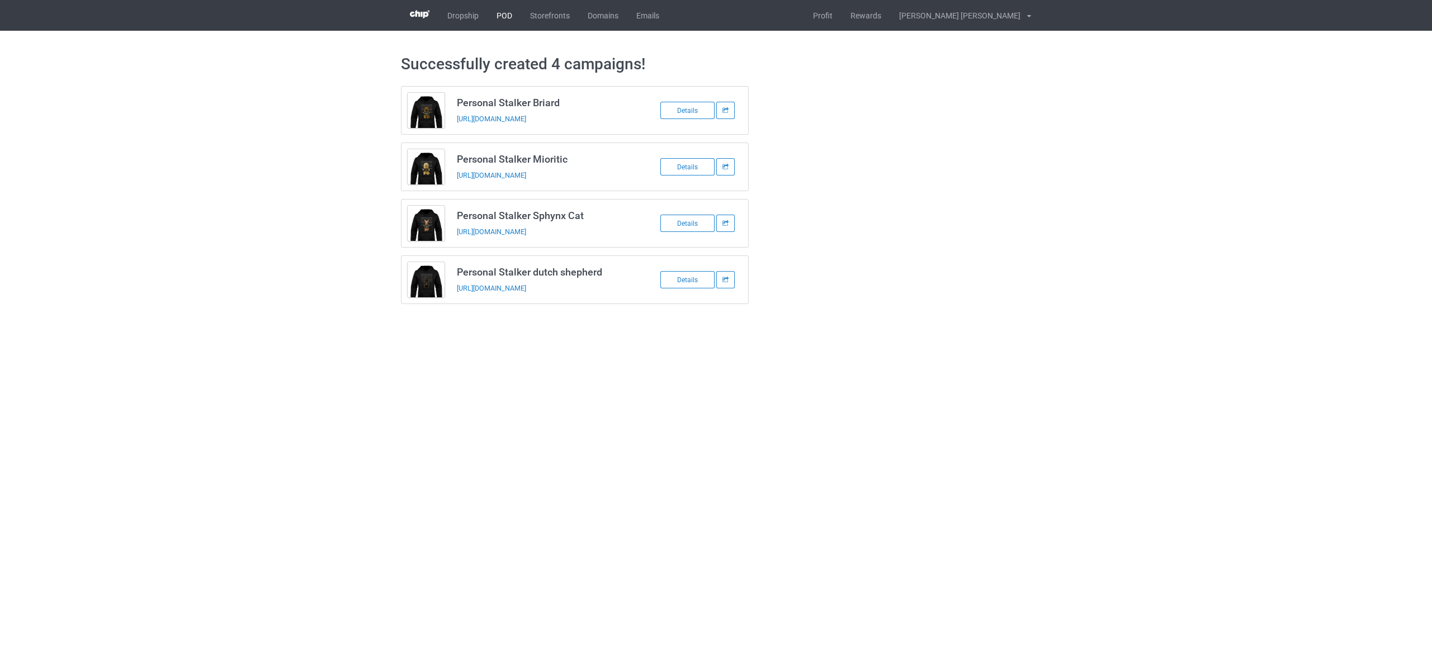
click at [500, 22] on link "POD" at bounding box center [504, 15] width 34 height 31
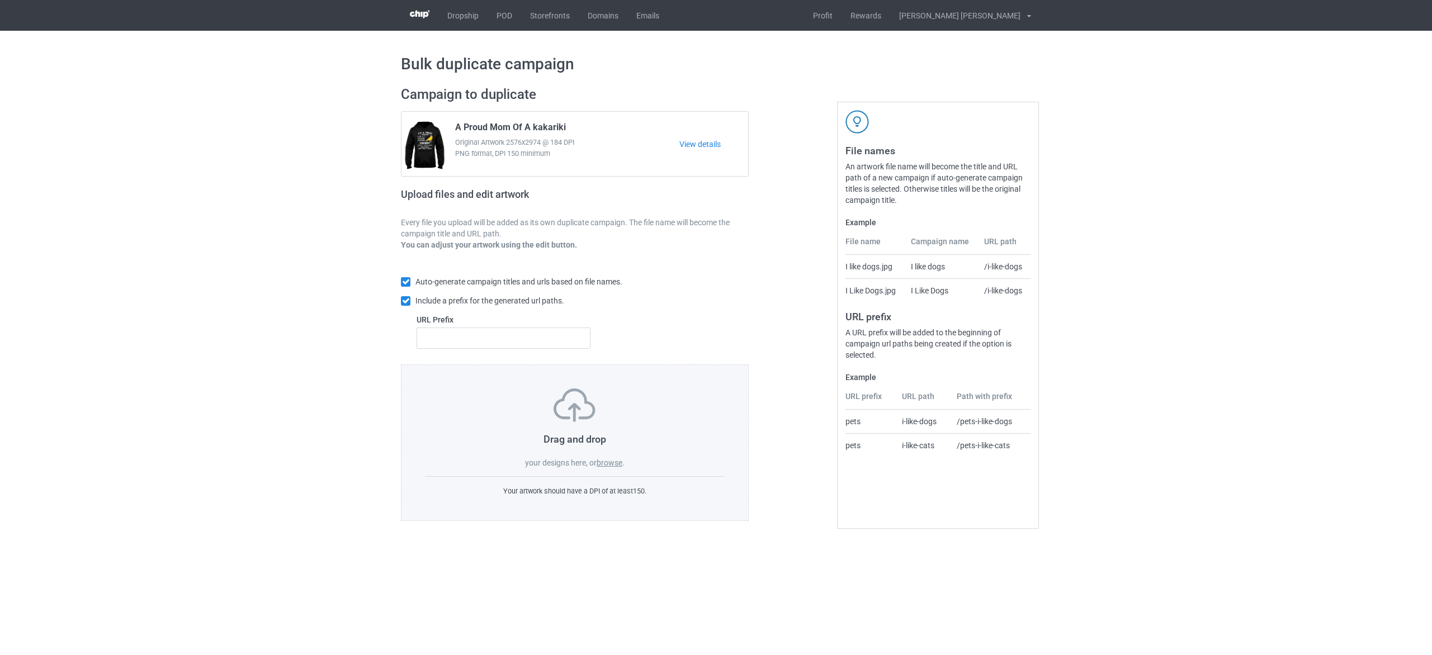
click at [609, 461] on label "browse" at bounding box center [609, 462] width 26 height 9
click at [0, 0] on input "browse" at bounding box center [0, 0] width 0 height 0
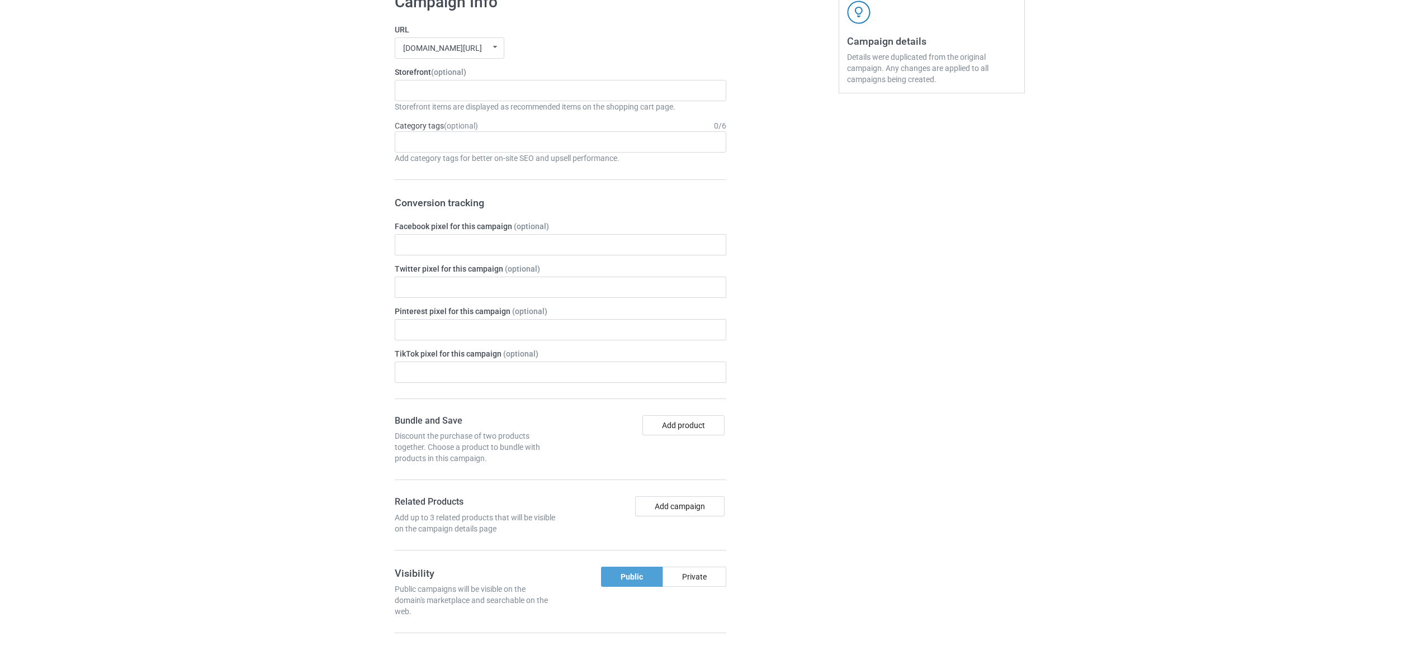
scroll to position [958, 0]
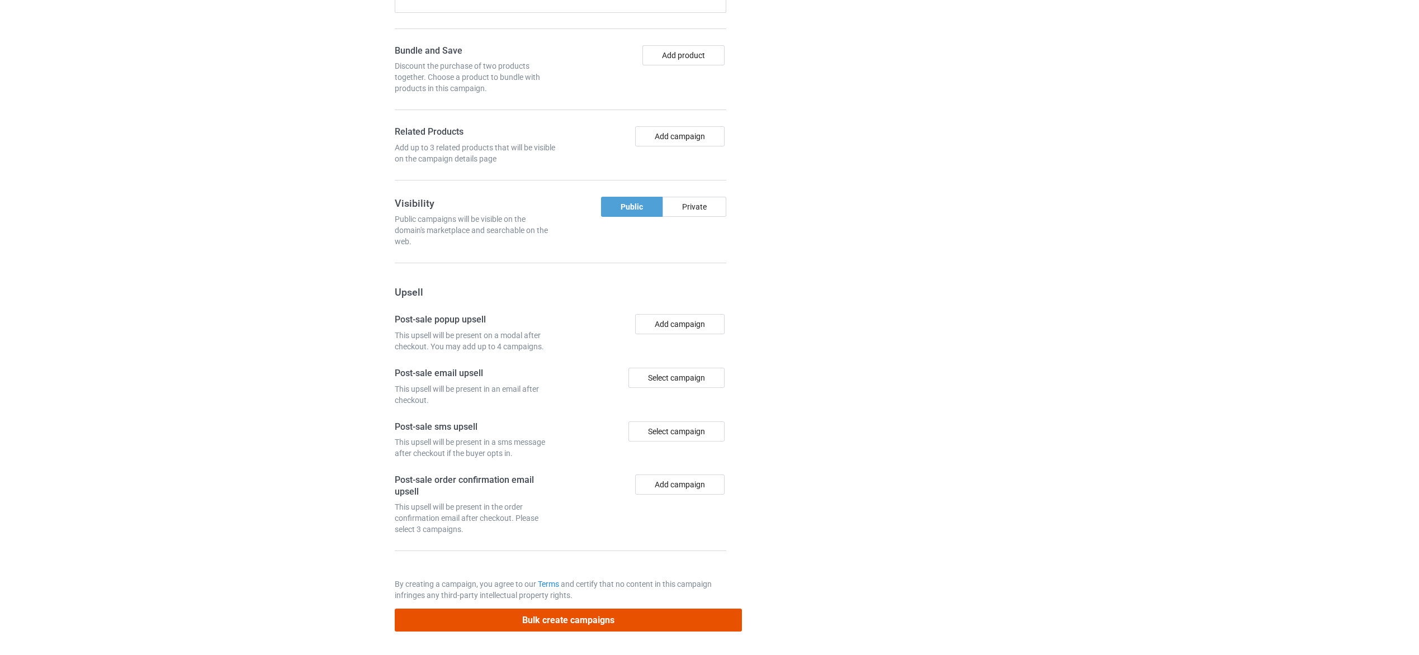
click at [602, 619] on button "Bulk create campaigns" at bounding box center [569, 620] width 348 height 23
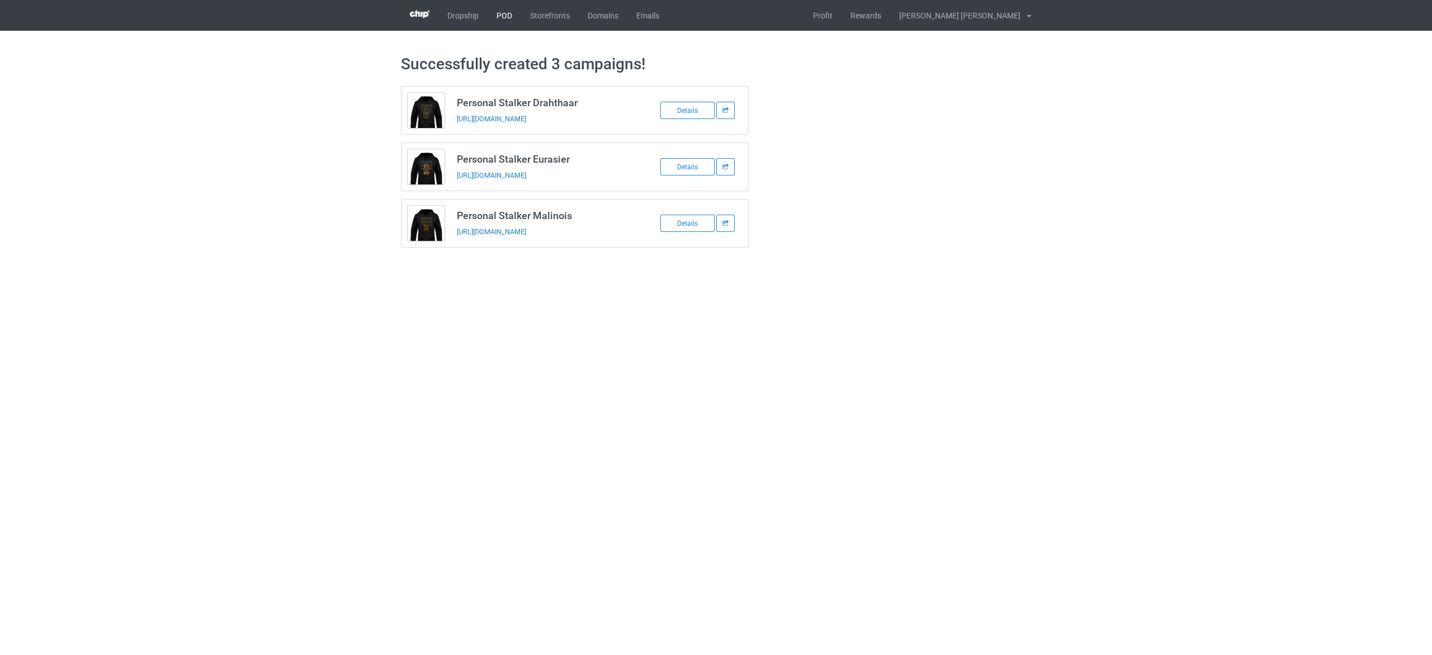
click at [495, 15] on link "POD" at bounding box center [504, 15] width 34 height 31
